Goal: Complete application form: Complete application form

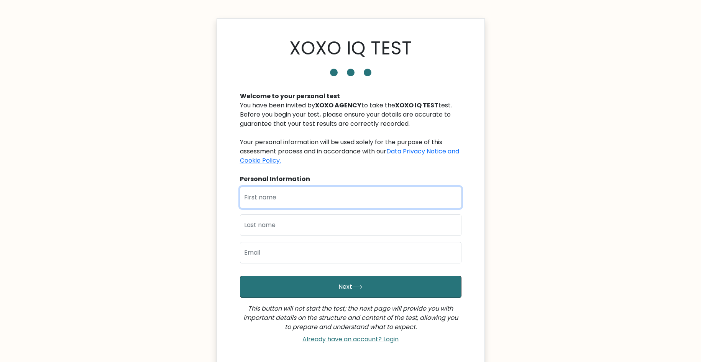
click at [334, 203] on input "text" at bounding box center [350, 197] width 221 height 21
type input "Leila"
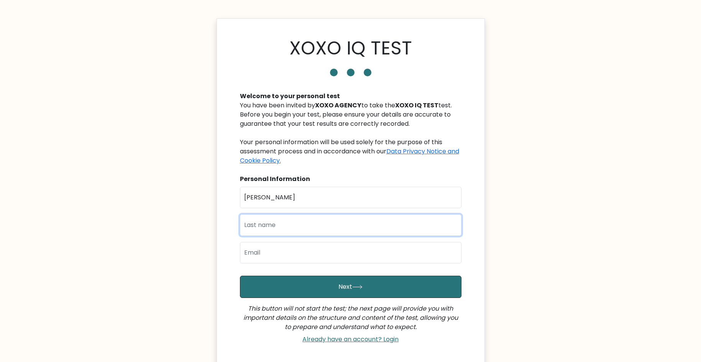
type input "Cabiladas"
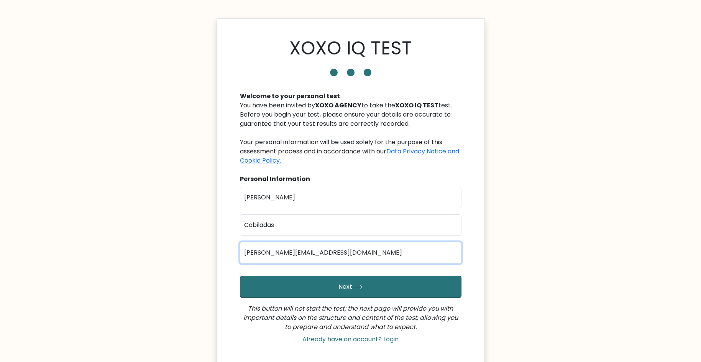
click at [311, 255] on input "leila.cabiladas@infinitypower.online" at bounding box center [350, 252] width 221 height 21
type input "cabiladaseya@gmail.com"
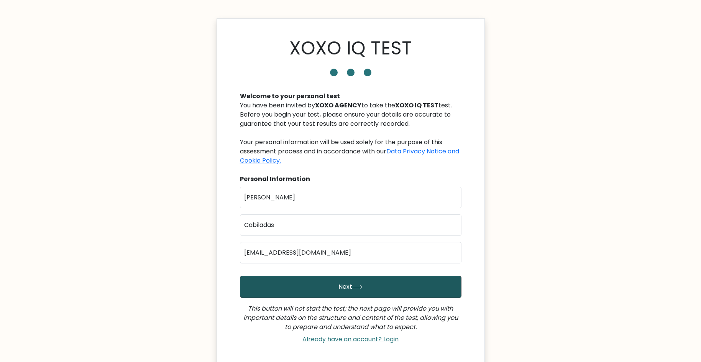
click at [327, 286] on button "Next" at bounding box center [350, 286] width 221 height 22
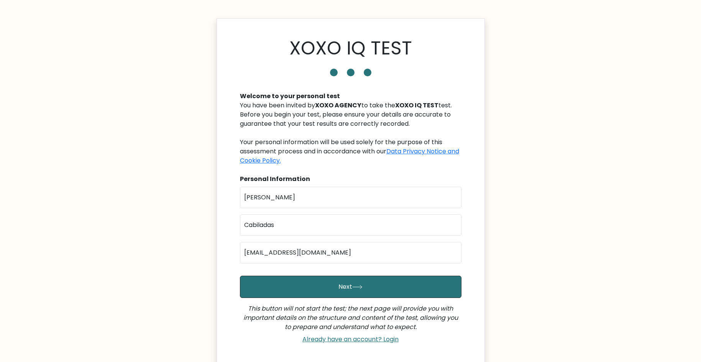
scroll to position [69, 0]
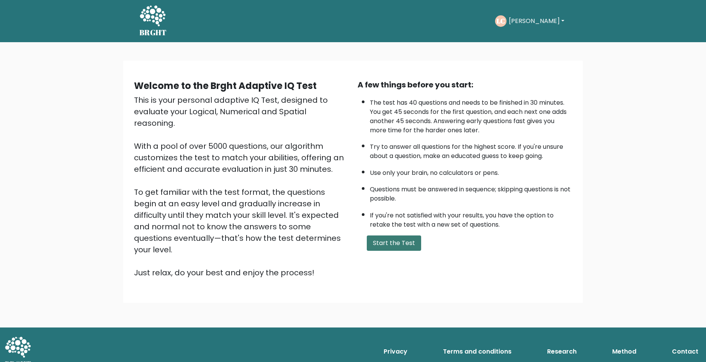
click at [398, 243] on button "Start the Test" at bounding box center [394, 242] width 54 height 15
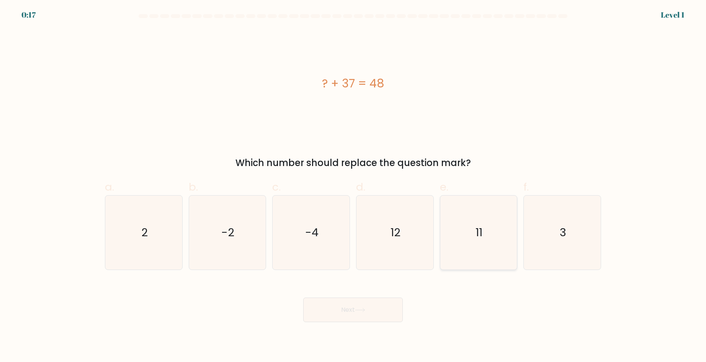
click at [504, 229] on icon "11" at bounding box center [479, 232] width 74 height 74
click at [354, 186] on input "e. 11" at bounding box center [353, 183] width 0 height 5
radio input "true"
click at [344, 322] on body "0:06 Level 1 a." at bounding box center [353, 181] width 706 height 362
click at [348, 303] on button "Next" at bounding box center [353, 309] width 100 height 25
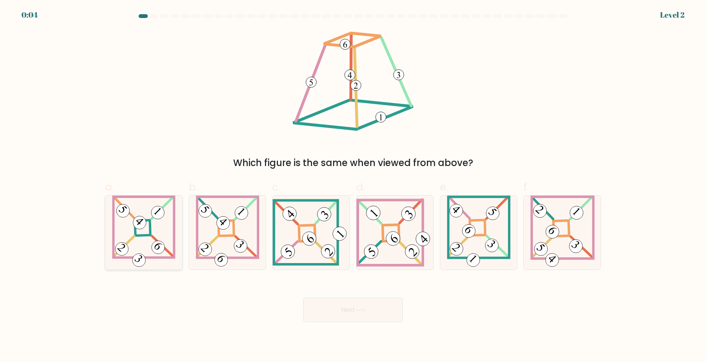
click at [170, 224] on icon at bounding box center [143, 232] width 63 height 74
click at [353, 186] on input "a." at bounding box center [353, 183] width 0 height 5
radio input "true"
click at [370, 308] on button "Next" at bounding box center [353, 309] width 100 height 25
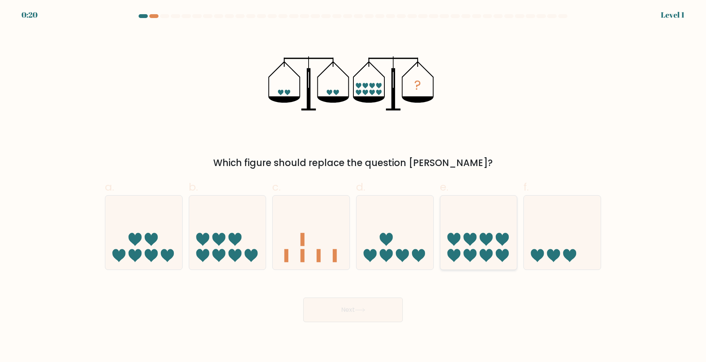
click at [459, 222] on icon at bounding box center [479, 232] width 77 height 64
click at [354, 186] on input "e." at bounding box center [353, 183] width 0 height 5
radio input "true"
click at [362, 309] on icon at bounding box center [360, 310] width 10 height 4
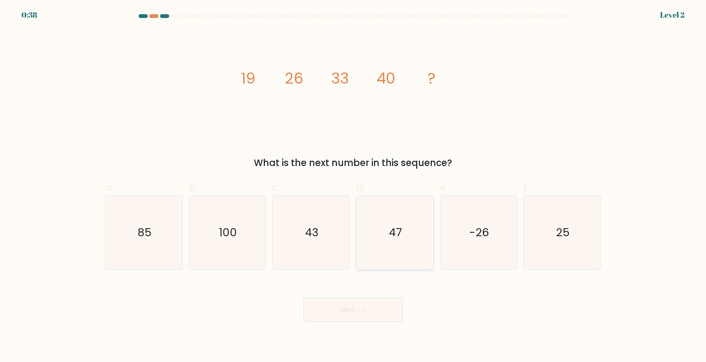
click at [390, 225] on text "47" at bounding box center [395, 231] width 13 height 15
click at [354, 186] on input "d. 47" at bounding box center [353, 183] width 0 height 5
radio input "true"
click at [367, 312] on button "Next" at bounding box center [353, 309] width 100 height 25
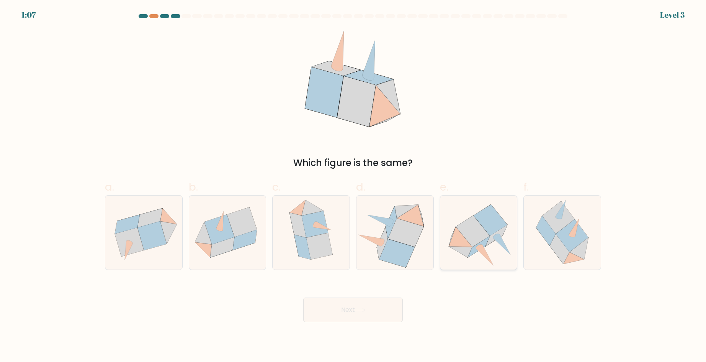
click at [475, 236] on icon at bounding box center [473, 231] width 34 height 31
click at [354, 186] on input "e." at bounding box center [353, 183] width 0 height 5
radio input "true"
click at [362, 311] on icon at bounding box center [360, 310] width 10 height 4
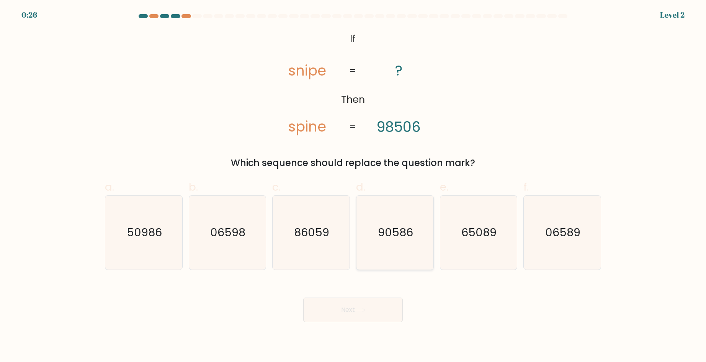
click at [385, 245] on icon "90586" at bounding box center [395, 232] width 74 height 74
click at [354, 186] on input "d. 90586" at bounding box center [353, 183] width 0 height 5
radio input "true"
click at [344, 313] on button "Next" at bounding box center [353, 309] width 100 height 25
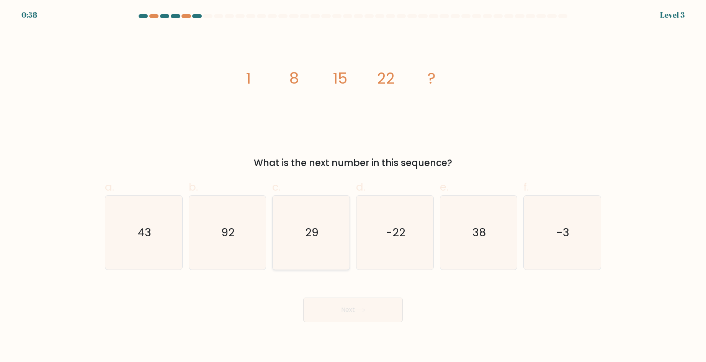
click at [317, 238] on text "29" at bounding box center [311, 231] width 13 height 15
click at [353, 186] on input "c. 29" at bounding box center [353, 183] width 0 height 5
radio input "true"
click at [350, 310] on button "Next" at bounding box center [353, 309] width 100 height 25
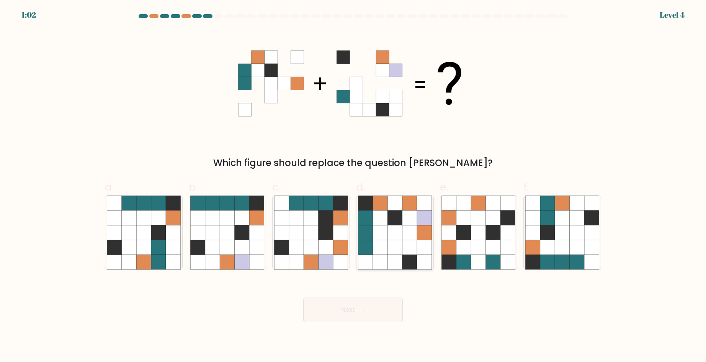
click at [414, 223] on icon at bounding box center [410, 217] width 15 height 15
click at [354, 186] on input "d." at bounding box center [353, 183] width 0 height 5
radio input "true"
click at [360, 306] on button "Next" at bounding box center [353, 309] width 100 height 25
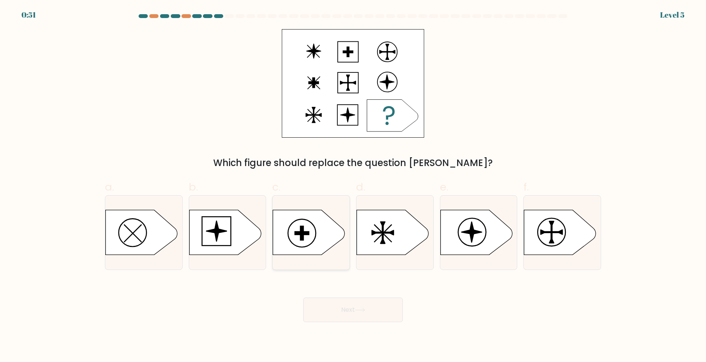
click at [313, 236] on icon at bounding box center [309, 232] width 72 height 45
click at [353, 186] on input "c." at bounding box center [353, 183] width 0 height 5
radio input "true"
click at [465, 241] on icon at bounding box center [477, 232] width 72 height 45
click at [354, 186] on input "e." at bounding box center [353, 183] width 0 height 5
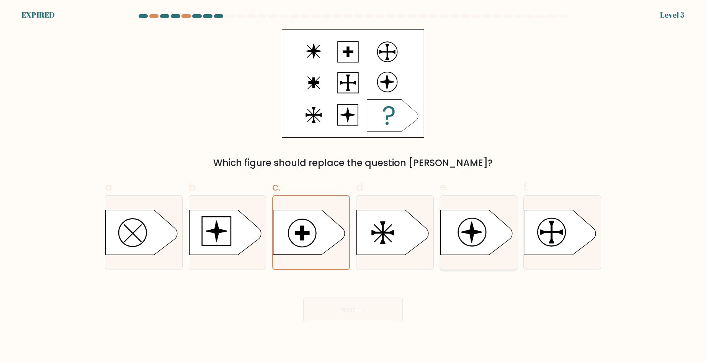
radio input "true"
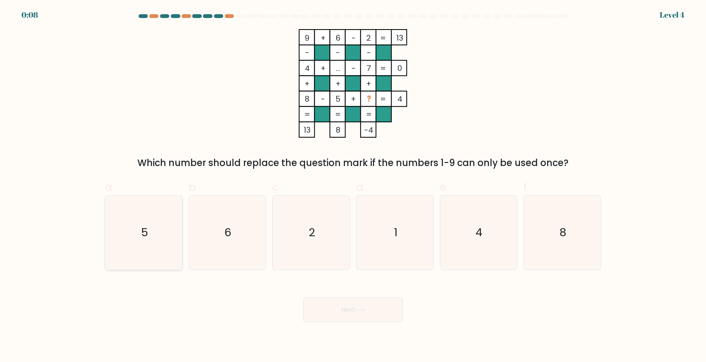
click at [143, 239] on text "5" at bounding box center [144, 231] width 7 height 15
click at [353, 186] on input "a. 5" at bounding box center [353, 183] width 0 height 5
radio input "true"
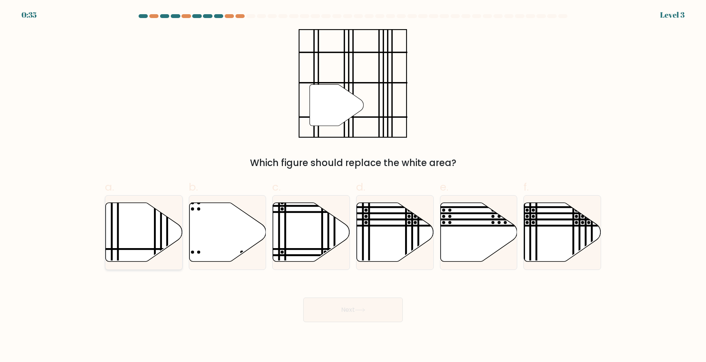
click at [138, 239] on icon at bounding box center [144, 231] width 77 height 59
click at [353, 186] on input "a." at bounding box center [353, 183] width 0 height 5
radio input "true"
click at [355, 311] on button "Next" at bounding box center [353, 309] width 100 height 25
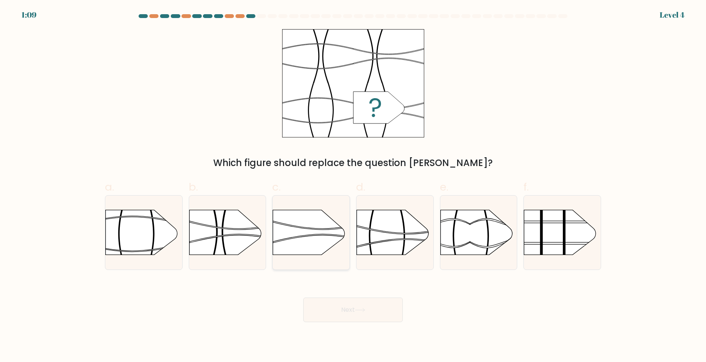
click at [318, 224] on rect at bounding box center [273, 270] width 200 height 152
click at [353, 186] on input "c." at bounding box center [353, 183] width 0 height 5
radio input "true"
click at [391, 220] on rect at bounding box center [357, 198] width 200 height 152
click at [354, 186] on input "d." at bounding box center [353, 183] width 0 height 5
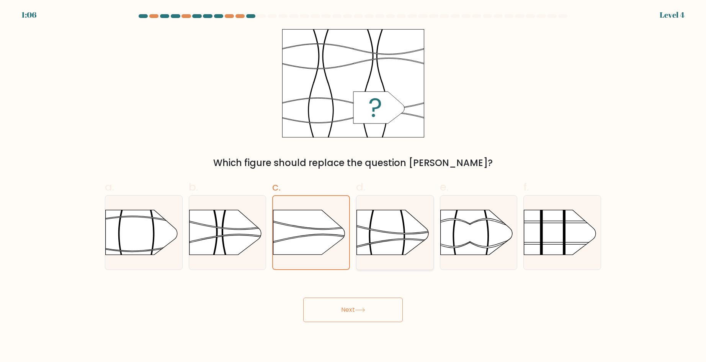
radio input "true"
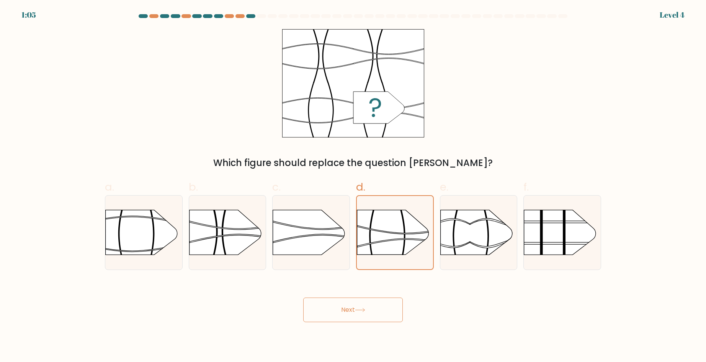
click at [367, 312] on button "Next" at bounding box center [353, 309] width 100 height 25
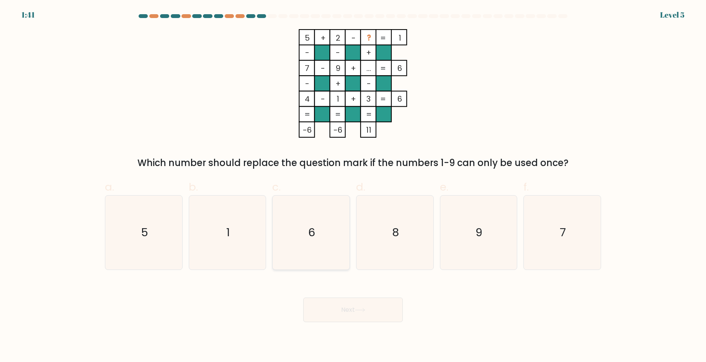
click at [309, 230] on text "6" at bounding box center [312, 231] width 7 height 15
click at [353, 186] on input "c. 6" at bounding box center [353, 183] width 0 height 5
radio input "true"
click at [367, 304] on button "Next" at bounding box center [353, 309] width 100 height 25
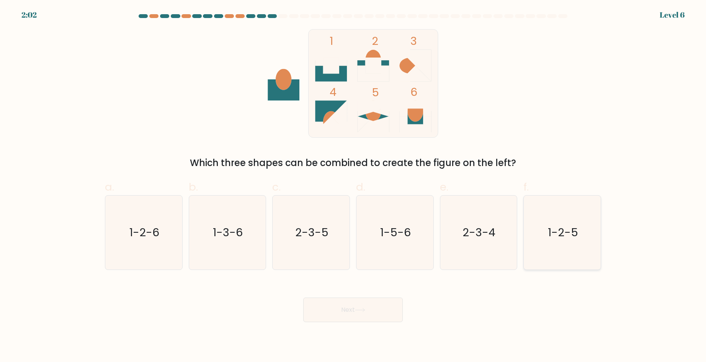
click at [560, 221] on icon "1-2-5" at bounding box center [563, 232] width 74 height 74
click at [354, 186] on input "f. 1-2-5" at bounding box center [353, 183] width 0 height 5
radio input "true"
click at [155, 241] on icon "1-2-6" at bounding box center [144, 232] width 74 height 74
click at [353, 186] on input "a. 1-2-6" at bounding box center [353, 183] width 0 height 5
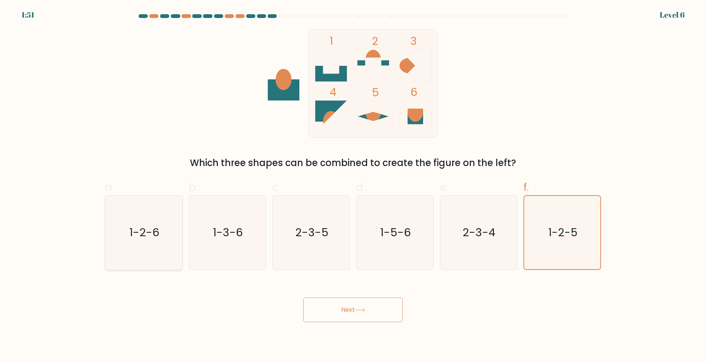
radio input "true"
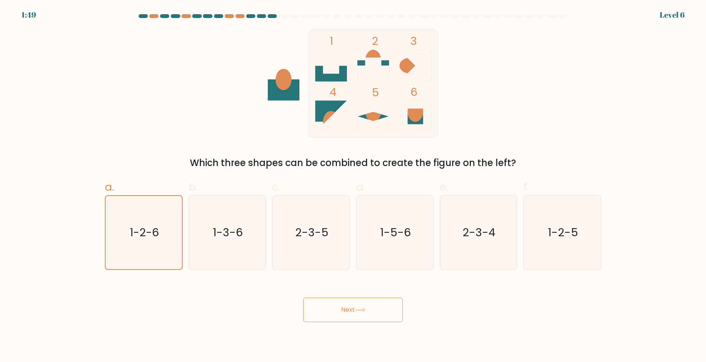
click at [372, 314] on button "Next" at bounding box center [353, 309] width 100 height 25
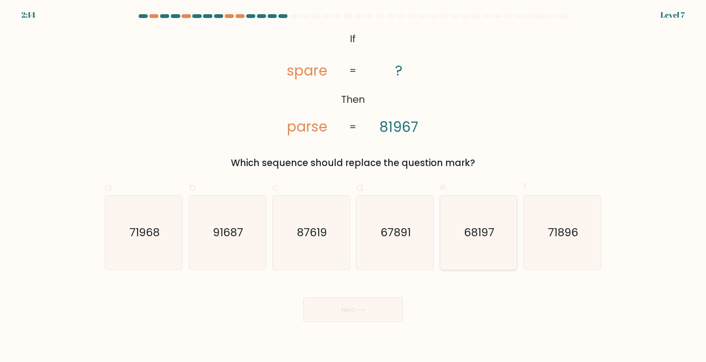
click at [472, 233] on text "68197" at bounding box center [479, 231] width 30 height 15
click at [354, 186] on input "e. 68197" at bounding box center [353, 183] width 0 height 5
radio input "true"
click at [349, 311] on button "Next" at bounding box center [353, 309] width 100 height 25
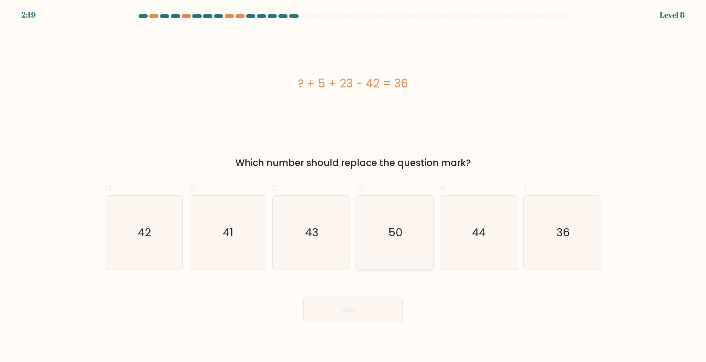
click at [405, 234] on icon "50" at bounding box center [395, 232] width 74 height 74
click at [354, 186] on input "d. 50" at bounding box center [353, 183] width 0 height 5
radio input "true"
click at [376, 308] on button "Next" at bounding box center [353, 309] width 100 height 25
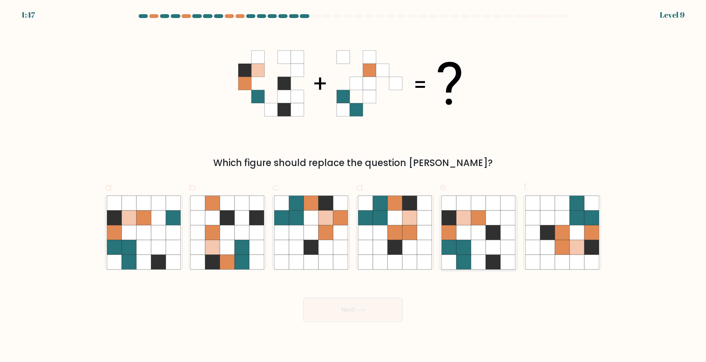
click at [477, 229] on icon at bounding box center [479, 232] width 15 height 15
click at [354, 186] on input "e." at bounding box center [353, 183] width 0 height 5
radio input "true"
click at [371, 314] on button "Next" at bounding box center [353, 309] width 100 height 25
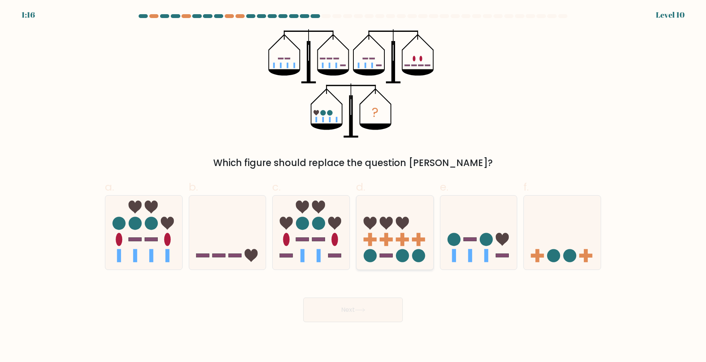
click at [403, 230] on icon at bounding box center [395, 232] width 77 height 64
click at [354, 186] on input "d." at bounding box center [353, 183] width 0 height 5
radio input "true"
click at [132, 239] on rect at bounding box center [135, 239] width 13 height 4
click at [353, 186] on input "a." at bounding box center [353, 183] width 0 height 5
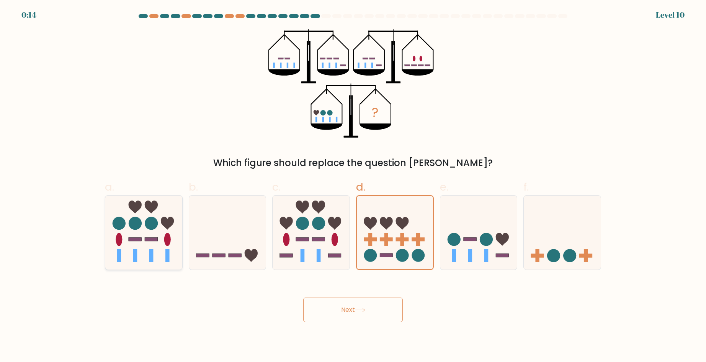
radio input "true"
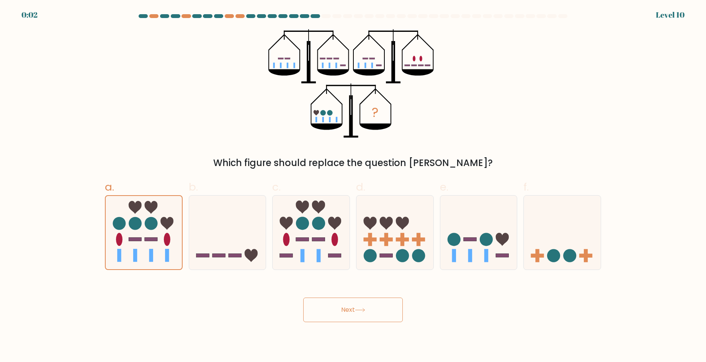
click at [369, 314] on button "Next" at bounding box center [353, 309] width 100 height 25
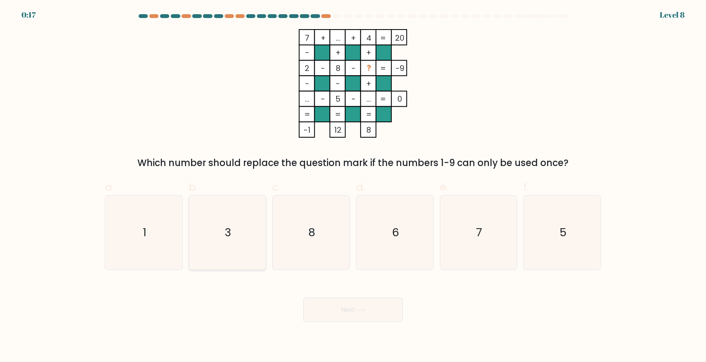
click at [234, 238] on icon "3" at bounding box center [227, 232] width 74 height 74
click at [353, 186] on input "b. 3" at bounding box center [353, 183] width 0 height 5
radio input "true"
click at [352, 316] on button "Next" at bounding box center [353, 309] width 100 height 25
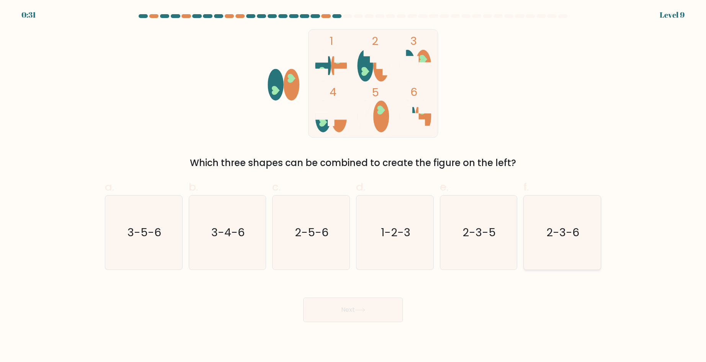
click at [547, 225] on icon "2-3-6" at bounding box center [563, 232] width 74 height 74
click at [354, 186] on input "f. 2-3-6" at bounding box center [353, 183] width 0 height 5
radio input "true"
click at [346, 311] on button "Next" at bounding box center [353, 309] width 100 height 25
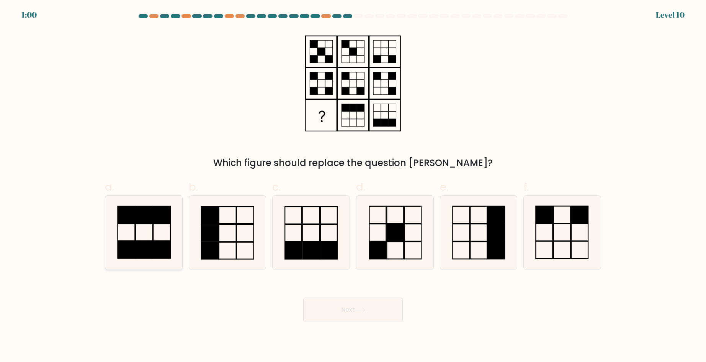
click at [151, 228] on icon at bounding box center [144, 232] width 74 height 74
click at [353, 186] on input "a." at bounding box center [353, 183] width 0 height 5
radio input "true"
click at [358, 310] on icon at bounding box center [359, 309] width 9 height 3
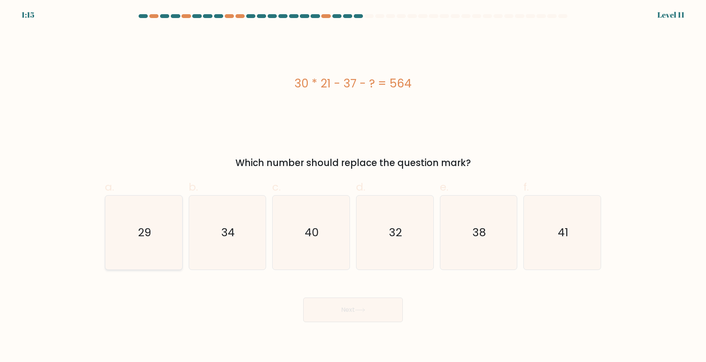
click at [138, 239] on text "29" at bounding box center [144, 231] width 13 height 15
click at [353, 186] on input "a. 29" at bounding box center [353, 183] width 0 height 5
radio input "true"
click at [355, 315] on button "Next" at bounding box center [353, 309] width 100 height 25
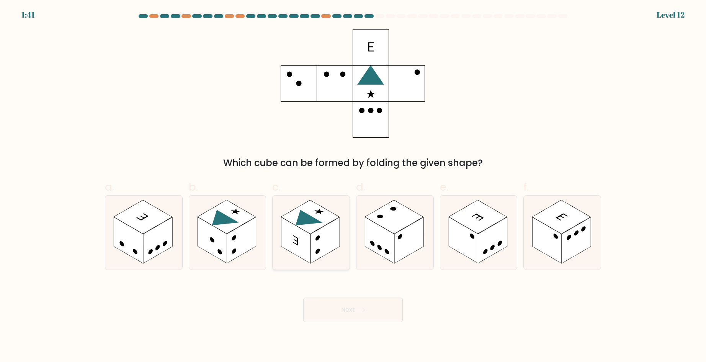
click at [313, 203] on rect at bounding box center [310, 217] width 59 height 34
click at [353, 186] on input "c." at bounding box center [353, 183] width 0 height 5
radio input "true"
click at [342, 306] on button "Next" at bounding box center [353, 309] width 100 height 25
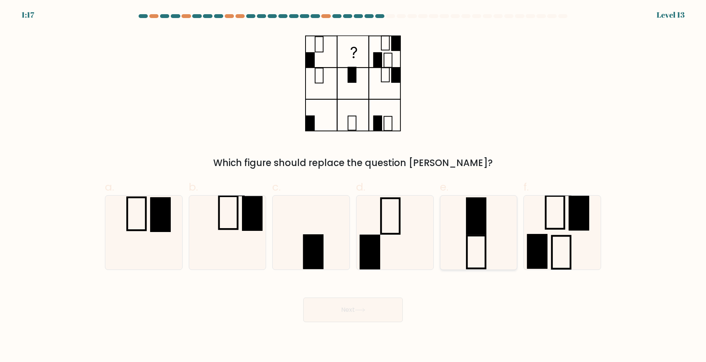
click at [469, 214] on rect at bounding box center [476, 216] width 19 height 36
click at [354, 186] on input "e." at bounding box center [353, 183] width 0 height 5
radio input "true"
click at [362, 314] on button "Next" at bounding box center [353, 309] width 100 height 25
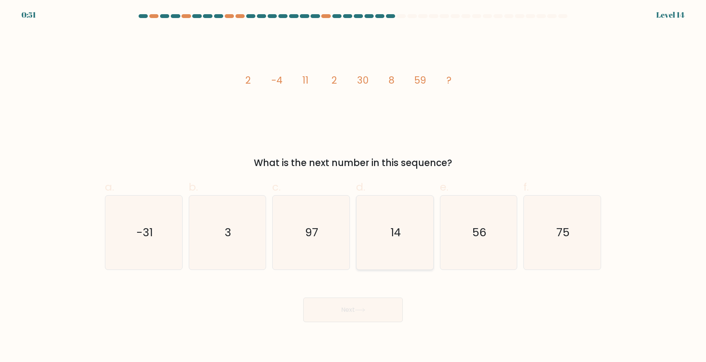
click at [411, 230] on icon "14" at bounding box center [395, 232] width 74 height 74
click at [354, 186] on input "d. 14" at bounding box center [353, 183] width 0 height 5
radio input "true"
click at [380, 318] on button "Next" at bounding box center [353, 309] width 100 height 25
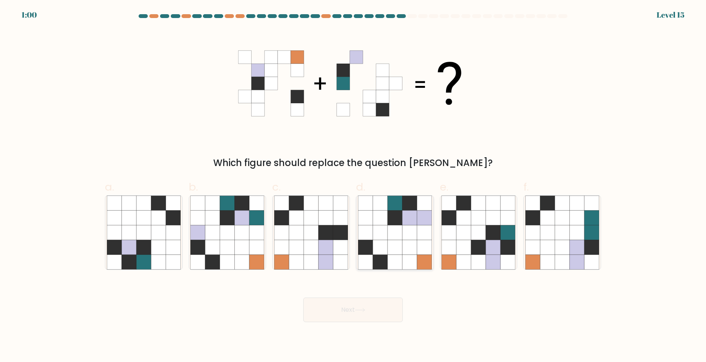
click at [403, 211] on icon at bounding box center [410, 217] width 15 height 15
click at [354, 186] on input "d." at bounding box center [353, 183] width 0 height 5
radio input "true"
click at [367, 312] on button "Next" at bounding box center [353, 309] width 100 height 25
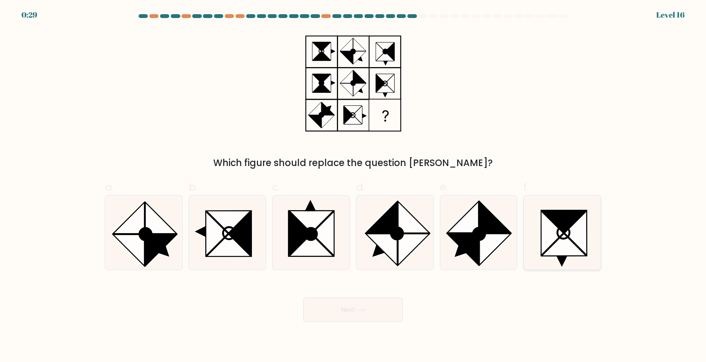
click at [571, 242] on icon at bounding box center [564, 244] width 44 height 22
click at [354, 186] on input "f." at bounding box center [353, 183] width 0 height 5
radio input "true"
click at [350, 313] on button "Next" at bounding box center [353, 309] width 100 height 25
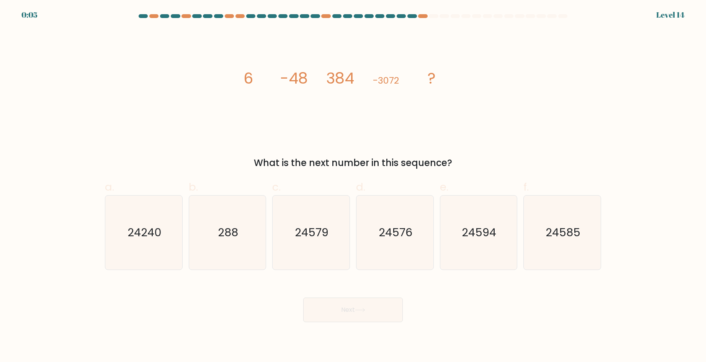
click at [350, 313] on button "Next" at bounding box center [353, 309] width 100 height 25
click at [451, 110] on icon "image/svg+xml 6 -48 384 -3072 ?" at bounding box center [353, 83] width 230 height 108
click at [382, 234] on text "24576" at bounding box center [396, 231] width 34 height 15
click at [354, 186] on input "d. 24576" at bounding box center [353, 183] width 0 height 5
radio input "true"
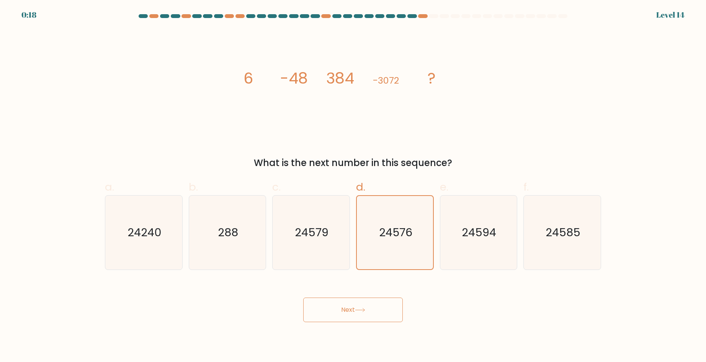
click at [364, 300] on button "Next" at bounding box center [353, 309] width 100 height 25
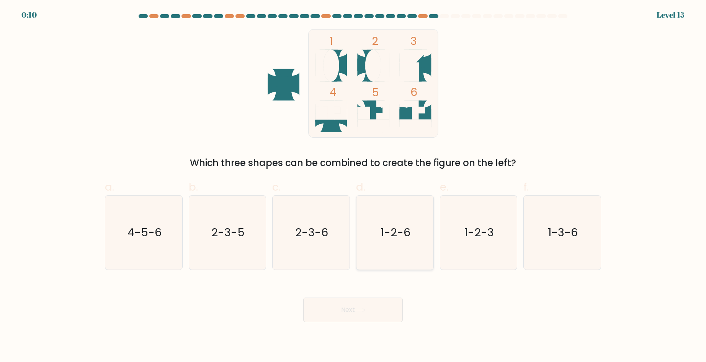
click at [418, 215] on icon "1-2-6" at bounding box center [395, 232] width 74 height 74
click at [354, 186] on input "d. 1-2-6" at bounding box center [353, 183] width 0 height 5
radio input "true"
click at [487, 230] on text "1-2-3" at bounding box center [479, 231] width 29 height 15
click at [354, 186] on input "e. 1-2-3" at bounding box center [353, 183] width 0 height 5
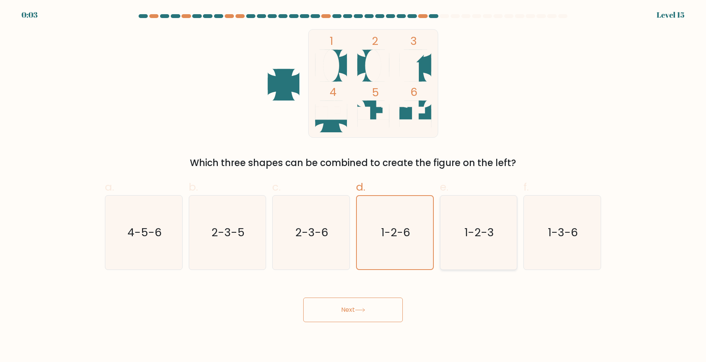
radio input "true"
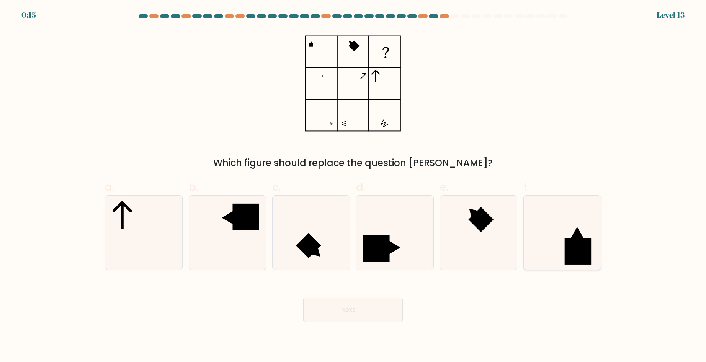
click at [590, 246] on rect at bounding box center [578, 250] width 26 height 26
click at [354, 186] on input "f." at bounding box center [353, 183] width 0 height 5
radio input "true"
click at [365, 311] on icon at bounding box center [360, 310] width 10 height 4
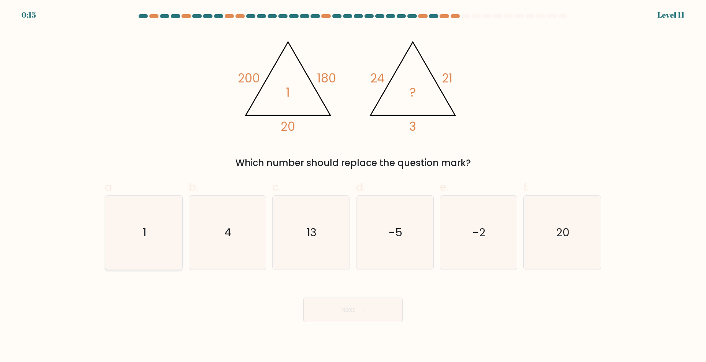
click at [132, 245] on icon "1" at bounding box center [144, 232] width 74 height 74
click at [353, 186] on input "a. 1" at bounding box center [353, 183] width 0 height 5
radio input "true"
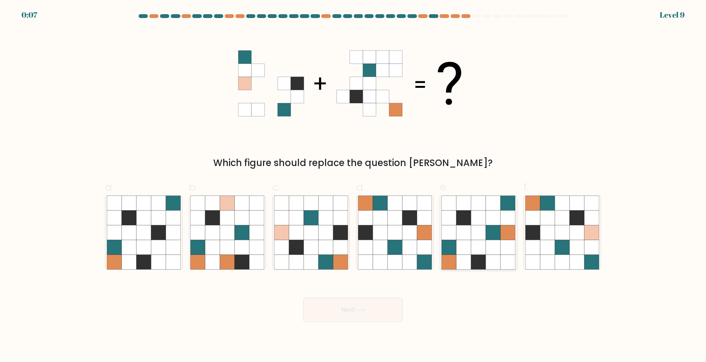
click at [479, 234] on icon at bounding box center [479, 232] width 15 height 15
click at [354, 186] on input "e." at bounding box center [353, 183] width 0 height 5
radio input "true"
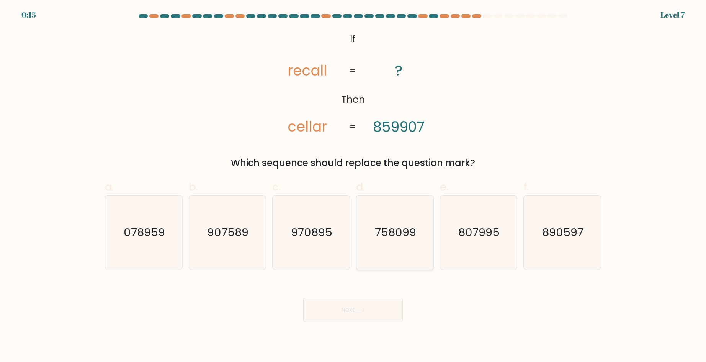
click at [391, 244] on icon "758099" at bounding box center [395, 232] width 74 height 74
click at [354, 186] on input "d. 758099" at bounding box center [353, 183] width 0 height 5
radio input "true"
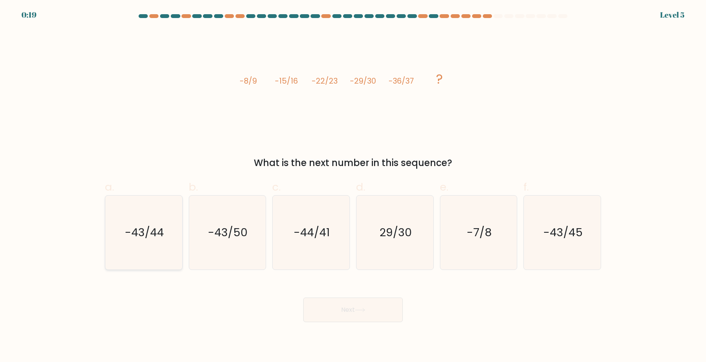
click at [129, 225] on text "-43/44" at bounding box center [144, 231] width 39 height 15
click at [353, 186] on input "a. -43/44" at bounding box center [353, 183] width 0 height 5
radio input "true"
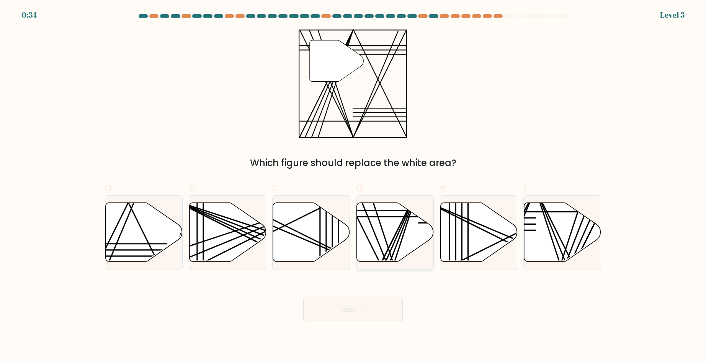
click at [405, 241] on icon at bounding box center [395, 231] width 77 height 59
click at [354, 186] on input "d." at bounding box center [353, 183] width 0 height 5
radio input "true"
click at [221, 233] on icon at bounding box center [227, 231] width 77 height 59
click at [353, 186] on input "b." at bounding box center [353, 183] width 0 height 5
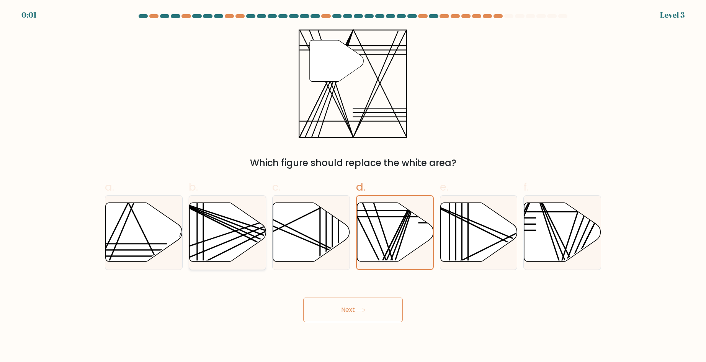
radio input "true"
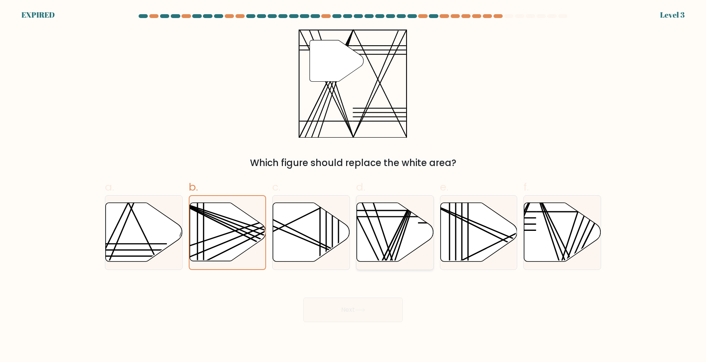
click at [387, 237] on icon at bounding box center [395, 231] width 77 height 59
click at [354, 186] on input "d." at bounding box center [353, 183] width 0 height 5
radio input "true"
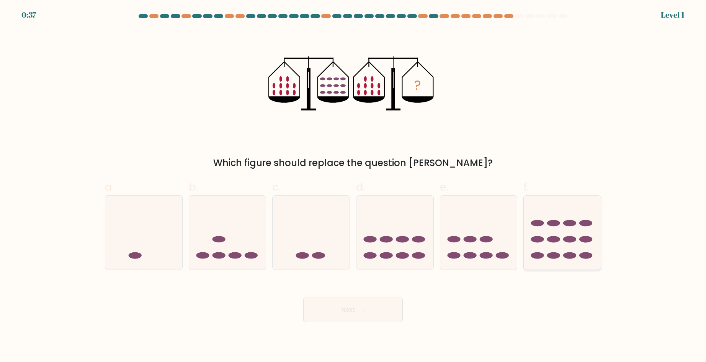
click at [562, 220] on icon at bounding box center [562, 232] width 77 height 64
click at [354, 186] on input "f." at bounding box center [353, 183] width 0 height 5
radio input "true"
click at [334, 310] on button "Next" at bounding box center [353, 309] width 100 height 25
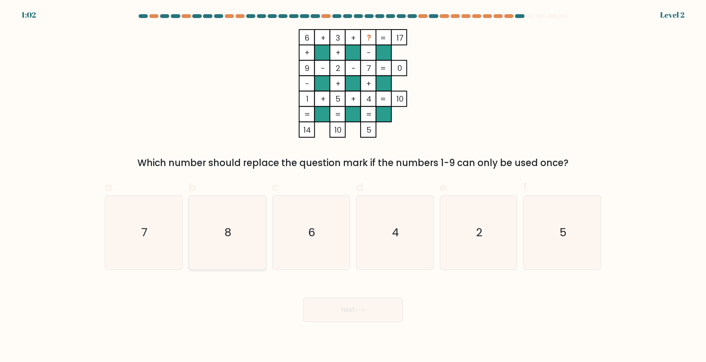
click at [240, 237] on icon "8" at bounding box center [227, 232] width 74 height 74
click at [353, 186] on input "b. 8" at bounding box center [353, 183] width 0 height 5
radio input "true"
click at [345, 310] on button "Next" at bounding box center [353, 309] width 100 height 25
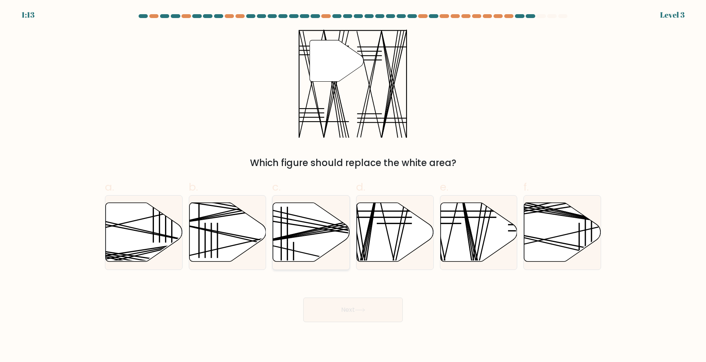
click at [311, 233] on line at bounding box center [336, 229] width 154 height 28
click at [353, 186] on input "c." at bounding box center [353, 183] width 0 height 5
radio input "true"
click at [345, 314] on button "Next" at bounding box center [353, 309] width 100 height 25
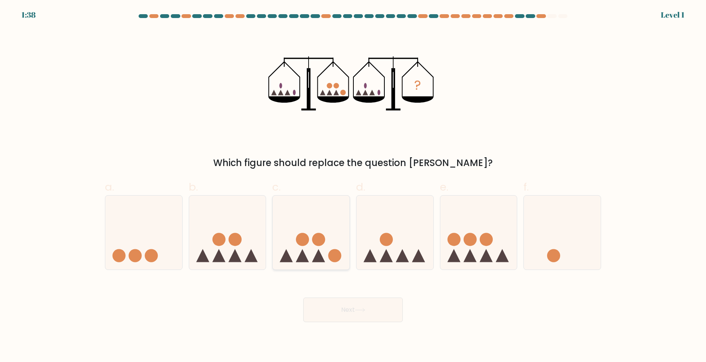
click at [309, 241] on circle at bounding box center [302, 239] width 13 height 13
click at [353, 186] on input "c." at bounding box center [353, 183] width 0 height 5
radio input "true"
click at [349, 306] on button "Next" at bounding box center [353, 309] width 100 height 25
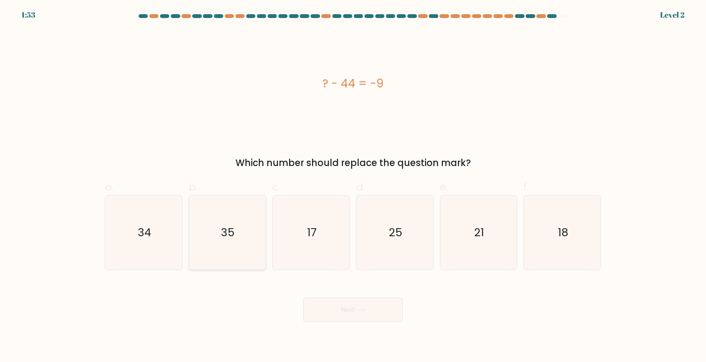
click at [224, 224] on text "35" at bounding box center [228, 231] width 14 height 15
click at [353, 186] on input "b. 35" at bounding box center [353, 183] width 0 height 5
radio input "true"
click at [354, 302] on button "Next" at bounding box center [353, 309] width 100 height 25
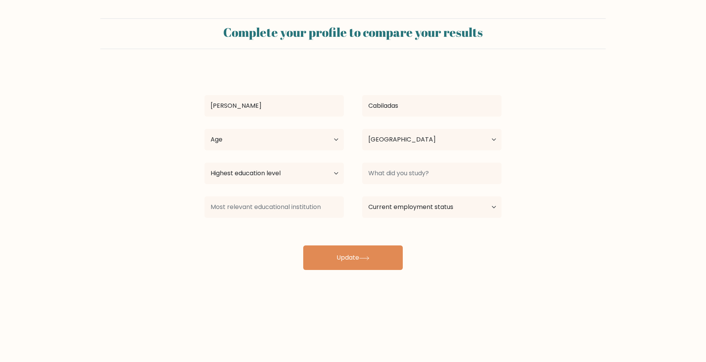
select select "PH"
click at [285, 172] on select "Highest education level No schooling Primary Lower Secondary Upper Secondary Oc…" at bounding box center [274, 172] width 139 height 21
click at [205, 162] on select "Highest education level No schooling Primary Lower Secondary Upper Secondary Oc…" at bounding box center [274, 172] width 139 height 21
click at [409, 179] on input at bounding box center [431, 172] width 139 height 21
click at [310, 170] on select "Highest education level No schooling Primary Lower Secondary Upper Secondary Oc…" at bounding box center [274, 172] width 139 height 21
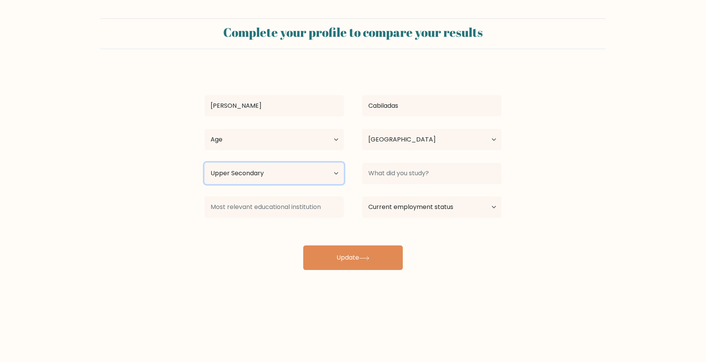
select select "bachelors_degree"
click at [205, 162] on select "Highest education level No schooling Primary Lower Secondary Upper Secondary Oc…" at bounding box center [274, 172] width 139 height 21
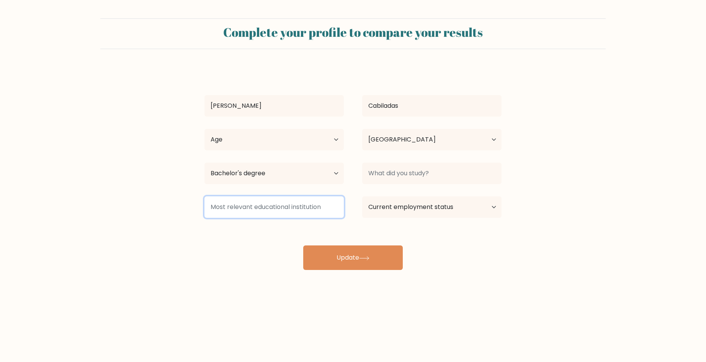
click at [285, 210] on input at bounding box center [274, 206] width 139 height 21
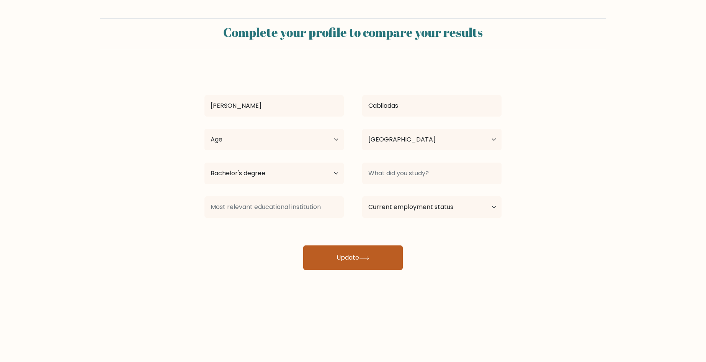
click at [373, 257] on button "Update" at bounding box center [353, 257] width 100 height 25
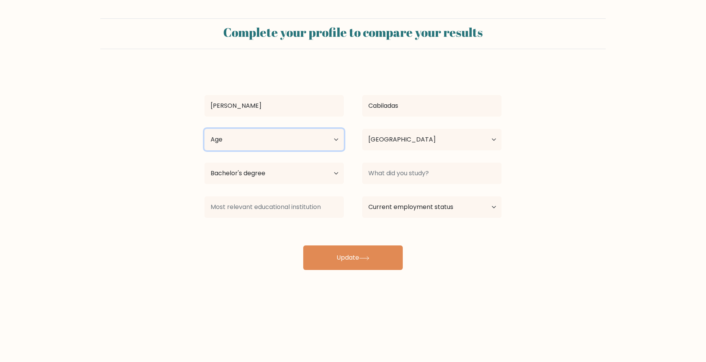
click at [301, 149] on select "Age Under 18 years old 18-24 years old 25-34 years old 35-44 years old 45-54 ye…" at bounding box center [274, 139] width 139 height 21
select select "25_34"
click at [205, 129] on select "Age Under 18 years old 18-24 years old 25-34 years old 35-44 years old 45-54 ye…" at bounding box center [274, 139] width 139 height 21
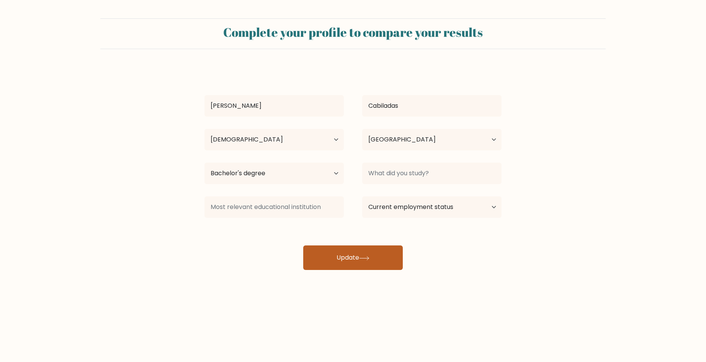
click at [334, 249] on button "Update" at bounding box center [353, 257] width 100 height 25
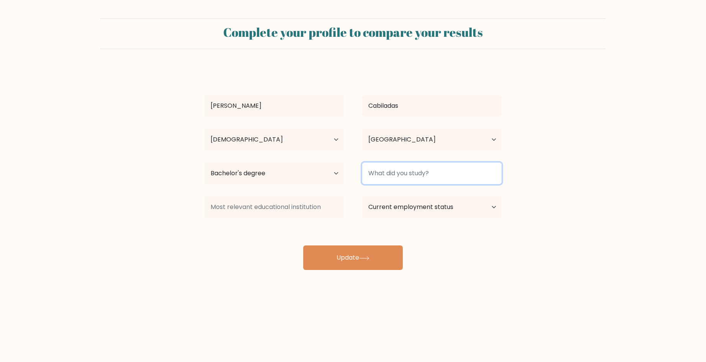
click at [431, 170] on input at bounding box center [431, 172] width 139 height 21
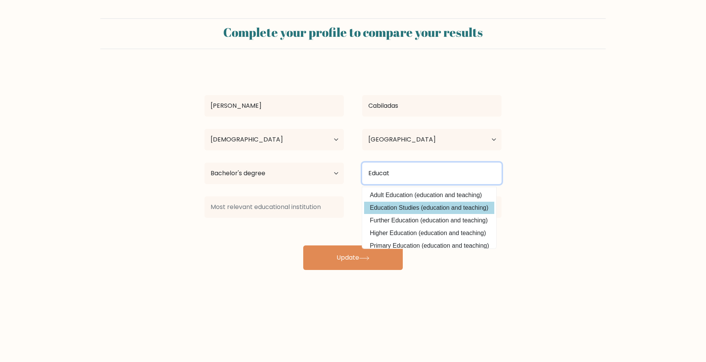
type input "Educat"
click at [425, 206] on div "Leila Cabiladas Age Under 18 years old 18-24 years old 25-34 years old 35-44 ye…" at bounding box center [353, 168] width 306 height 202
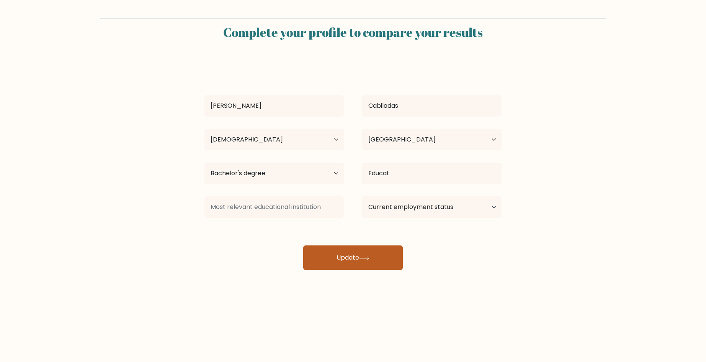
click at [374, 261] on button "Update" at bounding box center [353, 257] width 100 height 25
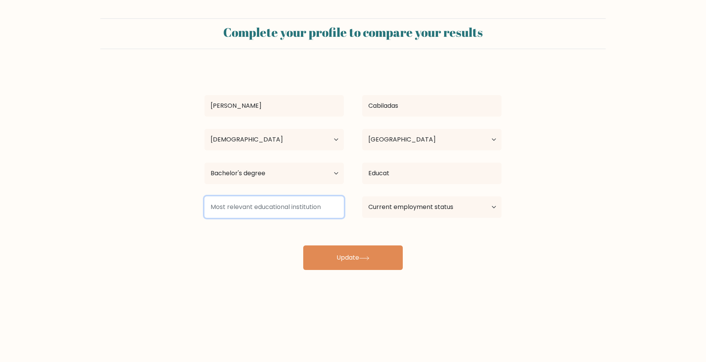
click at [308, 206] on input at bounding box center [274, 206] width 139 height 21
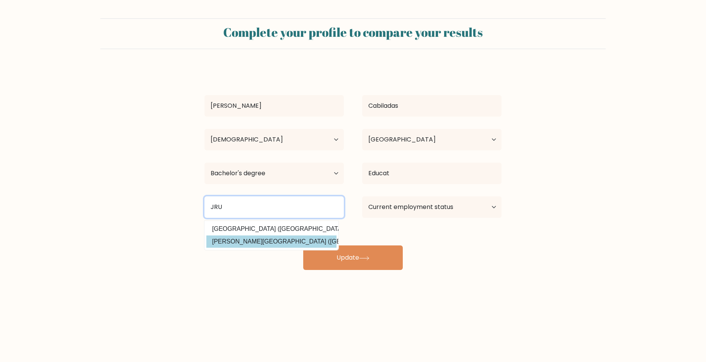
type input "JRU"
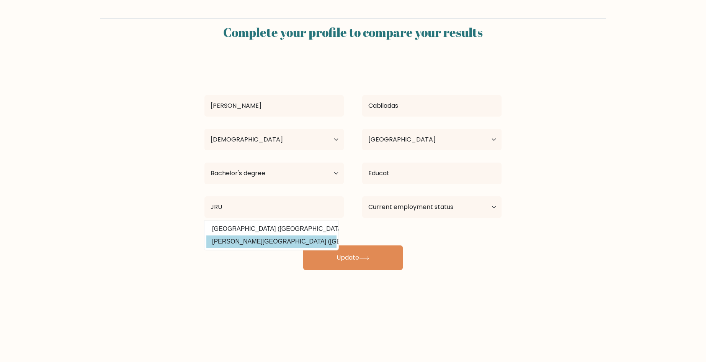
click at [278, 246] on div "Leila Cabiladas Age Under 18 years old 18-24 years old 25-34 years old 35-44 ye…" at bounding box center [353, 168] width 306 height 202
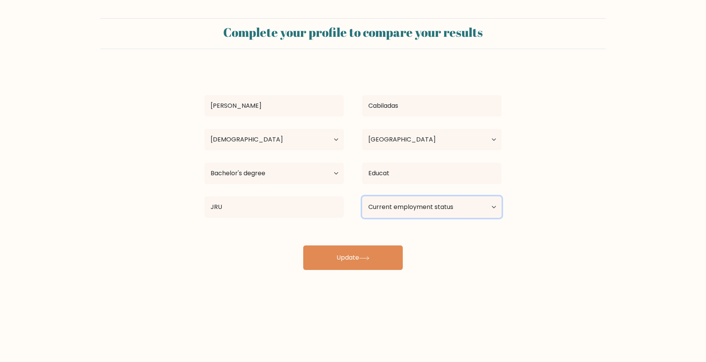
click at [403, 210] on select "Current employment status Employed Student Retired Other / prefer not to answer" at bounding box center [431, 206] width 139 height 21
select select "other"
click at [362, 196] on select "Current employment status Employed Student Retired Other / prefer not to answer" at bounding box center [431, 206] width 139 height 21
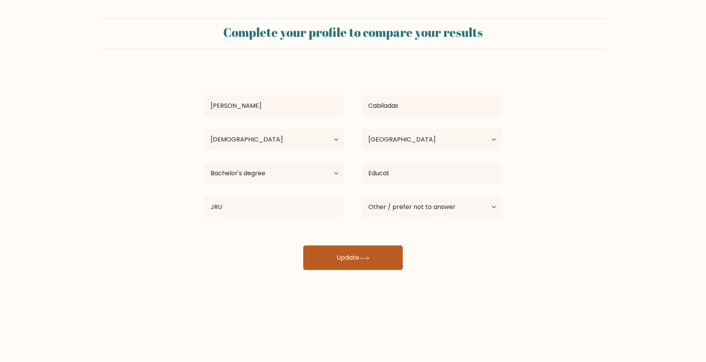
click at [359, 260] on button "Update" at bounding box center [353, 257] width 100 height 25
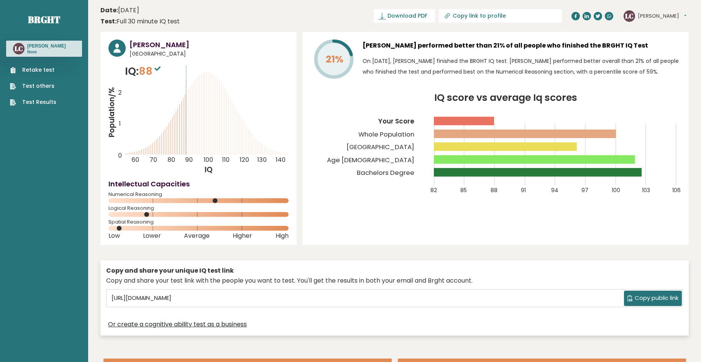
click at [657, 14] on div "LC [GEOGRAPHIC_DATA] Dashboard Profile Settings Logout" at bounding box center [655, 15] width 65 height 15
click at [652, 14] on button "[PERSON_NAME]" at bounding box center [661, 16] width 49 height 8
click at [656, 36] on link "Profile" at bounding box center [657, 38] width 39 height 11
